Goal: Transaction & Acquisition: Purchase product/service

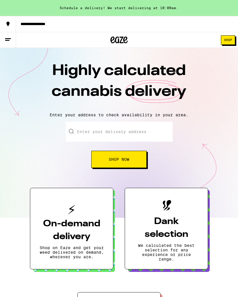
click at [228, 42] on span "Shop" at bounding box center [228, 39] width 8 height 3
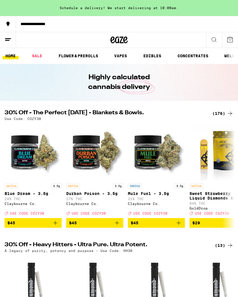
click at [85, 55] on link "FLOWER & PREROLLS" at bounding box center [78, 55] width 45 height 7
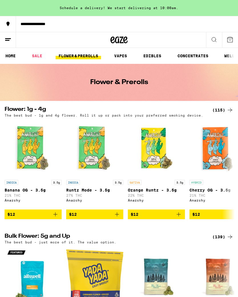
click at [219, 111] on div "(115)" at bounding box center [222, 110] width 21 height 7
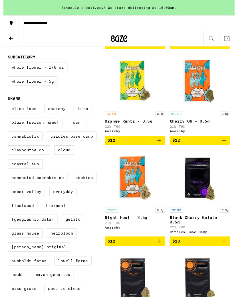
scroll to position [166, 0]
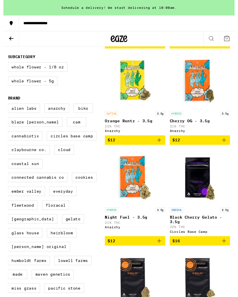
click at [29, 145] on label "Cannabiotix" at bounding box center [23, 140] width 36 height 10
click at [6, 108] on input "Cannabiotix" at bounding box center [6, 107] width 0 height 0
checkbox input "true"
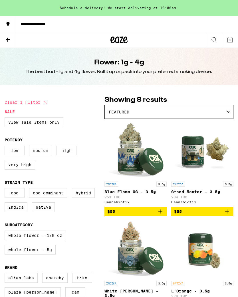
click at [13, 212] on label "Indica" at bounding box center [16, 207] width 23 height 10
click at [6, 189] on input "Indica" at bounding box center [6, 189] width 0 height 0
checkbox input "true"
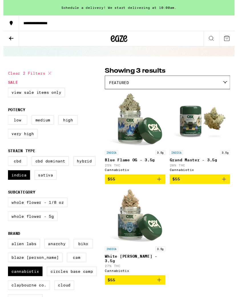
scroll to position [27, 0]
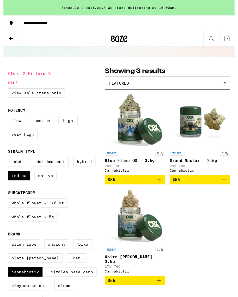
click at [227, 187] on icon "Add to bag" at bounding box center [227, 185] width 4 height 4
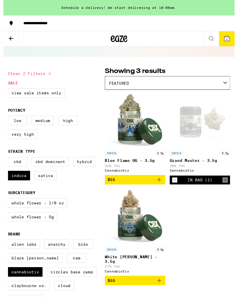
click at [160, 292] on icon "Add to bag" at bounding box center [160, 288] width 7 height 7
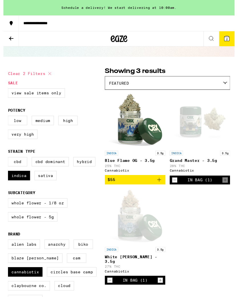
click at [233, 37] on icon at bounding box center [229, 39] width 7 height 7
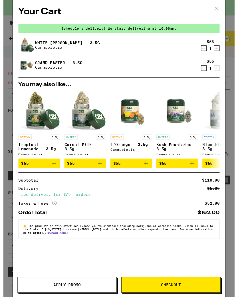
click at [223, 7] on icon at bounding box center [219, 9] width 9 height 9
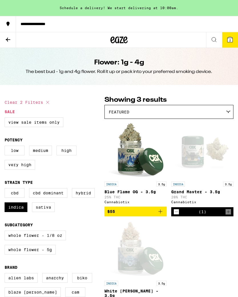
click at [9, 39] on icon at bounding box center [8, 39] width 7 height 7
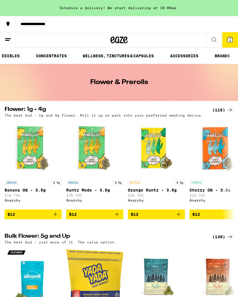
scroll to position [0, 143]
click at [189, 55] on link "ACCESSORIES" at bounding box center [184, 55] width 34 height 7
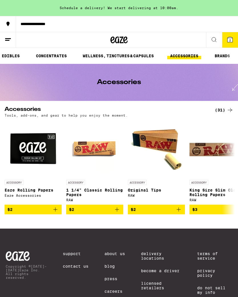
click at [223, 110] on div "(31)" at bounding box center [224, 110] width 19 height 7
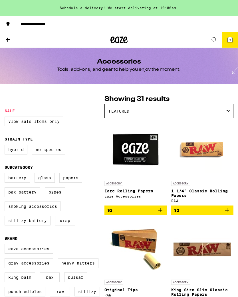
scroll to position [1, 0]
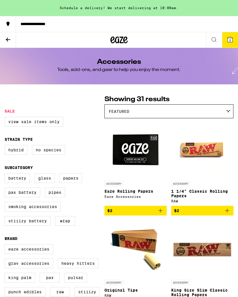
click at [231, 39] on span "2" at bounding box center [230, 39] width 2 height 3
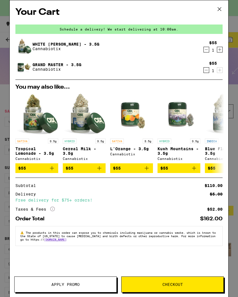
click at [170, 283] on span "Checkout" at bounding box center [172, 285] width 21 height 4
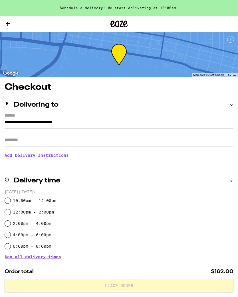
click at [10, 202] on input "10:00am - 12:00pm" at bounding box center [8, 201] width 6 height 6
radio input "true"
click at [16, 147] on input "Apt/Suite" at bounding box center [119, 140] width 229 height 14
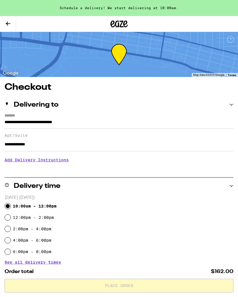
type input "**********"
click at [27, 163] on h3 "Add Delivery Instructions" at bounding box center [119, 159] width 229 height 13
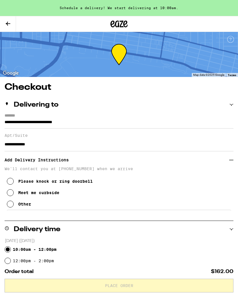
click at [13, 210] on button "Other" at bounding box center [19, 203] width 24 height 11
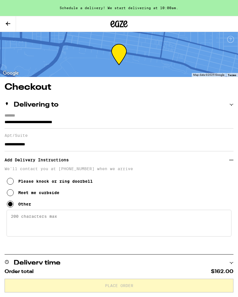
click at [21, 224] on textarea "Enter any other delivery instructions you want driver to know" at bounding box center [119, 223] width 225 height 27
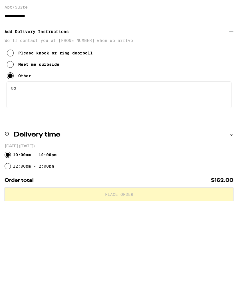
type textarea "O"
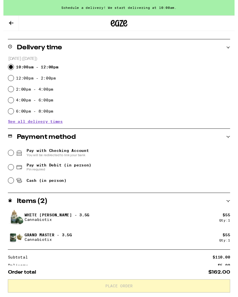
scroll to position [227, 0]
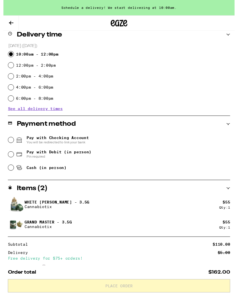
type textarea "Code is 8366"
click at [8, 162] on input "Pay with Debit (in person) Pin required" at bounding box center [8, 159] width 6 height 6
radio input "true"
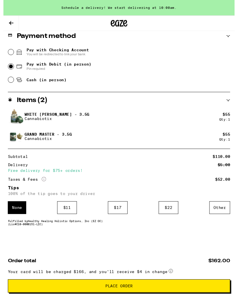
scroll to position [322, 0]
click at [66, 211] on div "$ 11" at bounding box center [65, 213] width 20 height 13
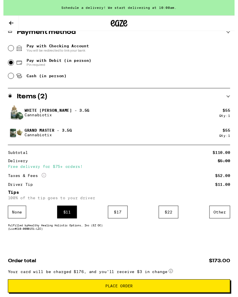
click at [190, 294] on span "Place Order" at bounding box center [118, 295] width 219 height 4
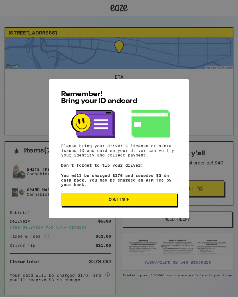
click at [152, 202] on span "Continue" at bounding box center [119, 200] width 106 height 4
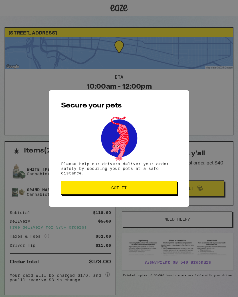
click at [149, 188] on span "Got it" at bounding box center [119, 188] width 106 height 4
